Goal: Find contact information: Find contact information

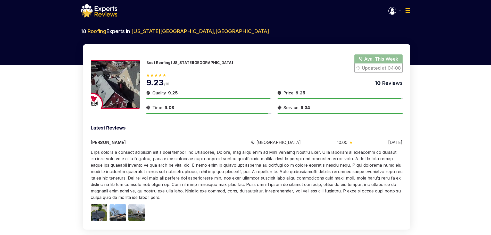
click at [363, 59] on button "Show Number" at bounding box center [378, 63] width 48 height 18
click at [173, 65] on link "[PHONE_NUMBER]" at bounding box center [189, 65] width 87 height 5
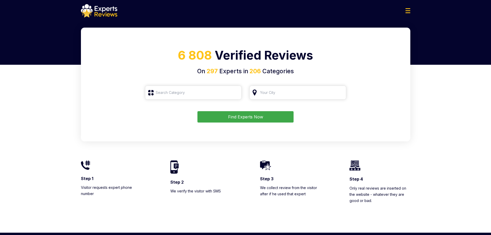
type input "Roofing"
click at [231, 117] on button "Find Experts Now" at bounding box center [245, 116] width 96 height 11
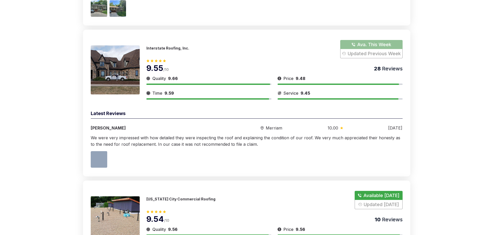
scroll to position [490, 0]
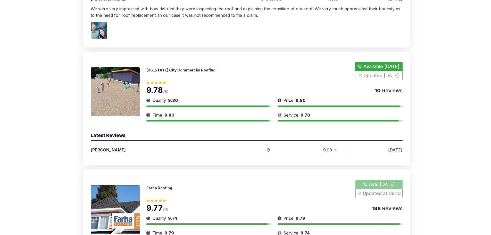
click at [377, 180] on button "Show Number" at bounding box center [378, 189] width 47 height 18
click at [162, 188] on link "997-156-3408" at bounding box center [163, 190] width 34 height 5
